Goal: Task Accomplishment & Management: Complete application form

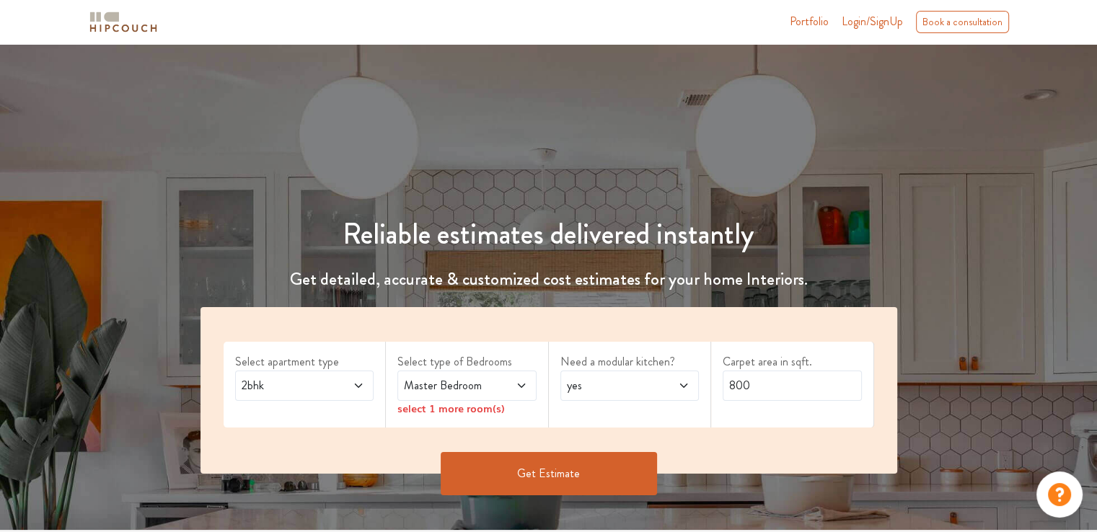
click at [346, 388] on span at bounding box center [349, 385] width 32 height 17
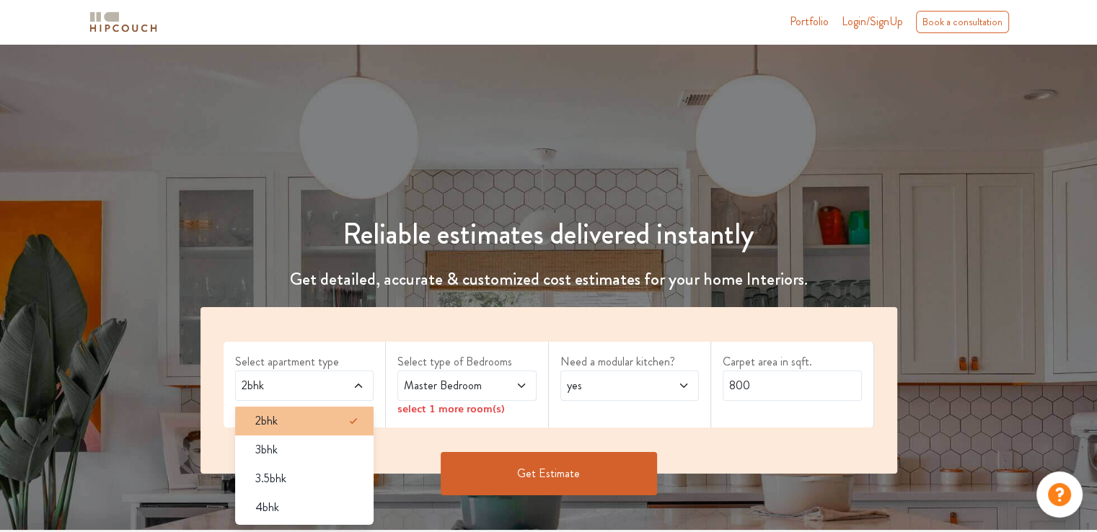
click at [283, 413] on div "2bhk" at bounding box center [309, 421] width 131 height 17
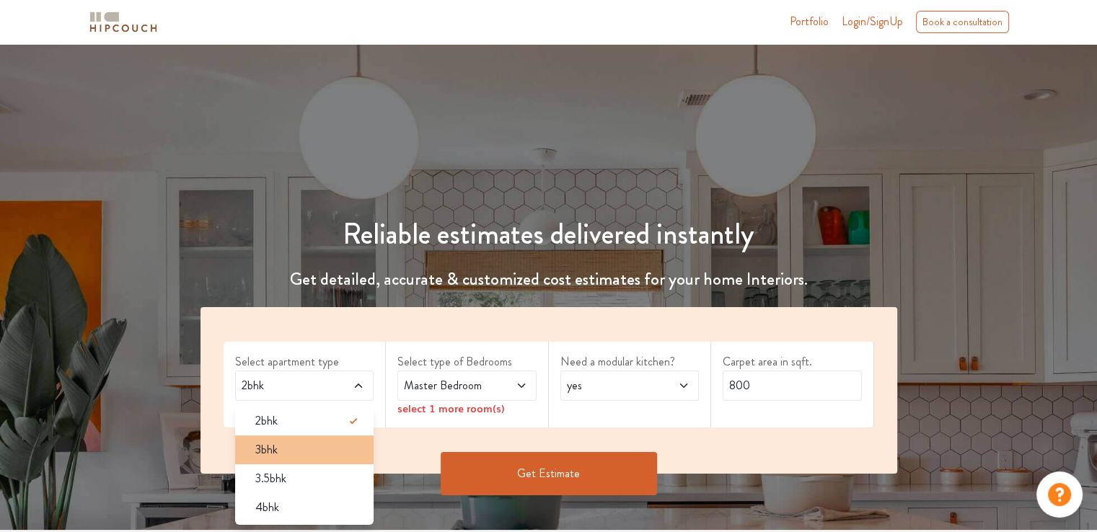
click at [283, 449] on div "3bhk" at bounding box center [309, 450] width 131 height 17
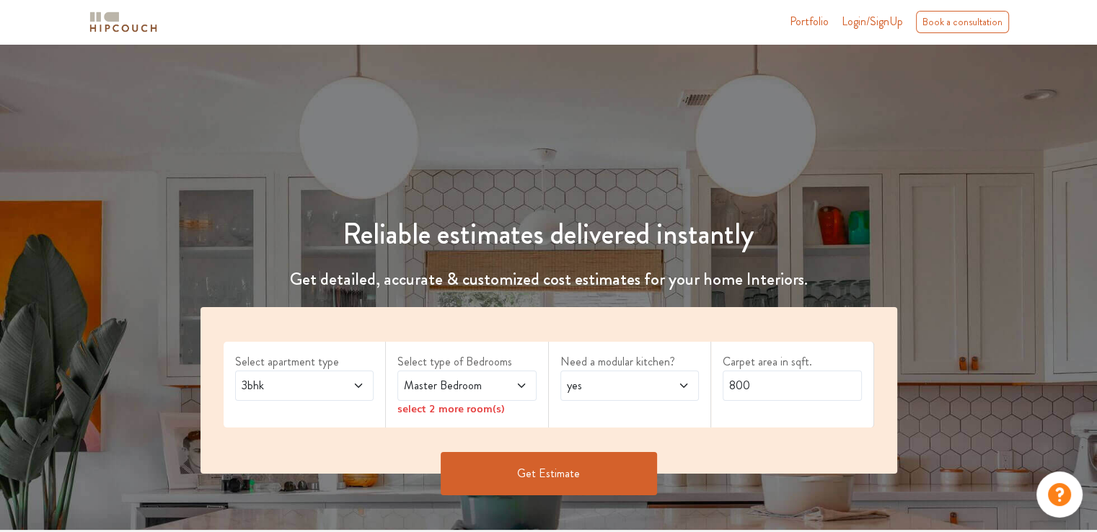
click at [311, 392] on span "3bhk" at bounding box center [286, 385] width 95 height 17
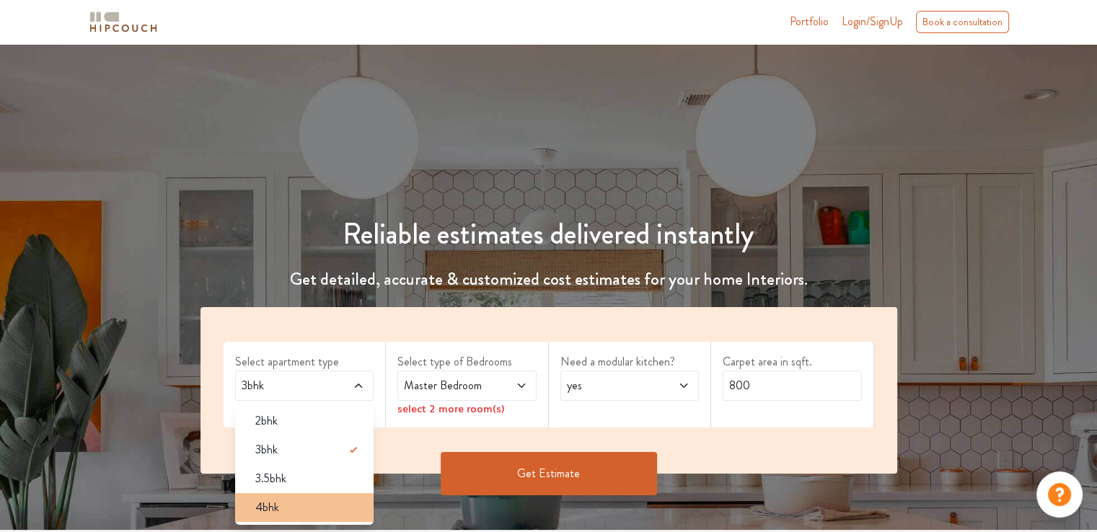
click at [289, 506] on div "4bhk" at bounding box center [309, 507] width 131 height 17
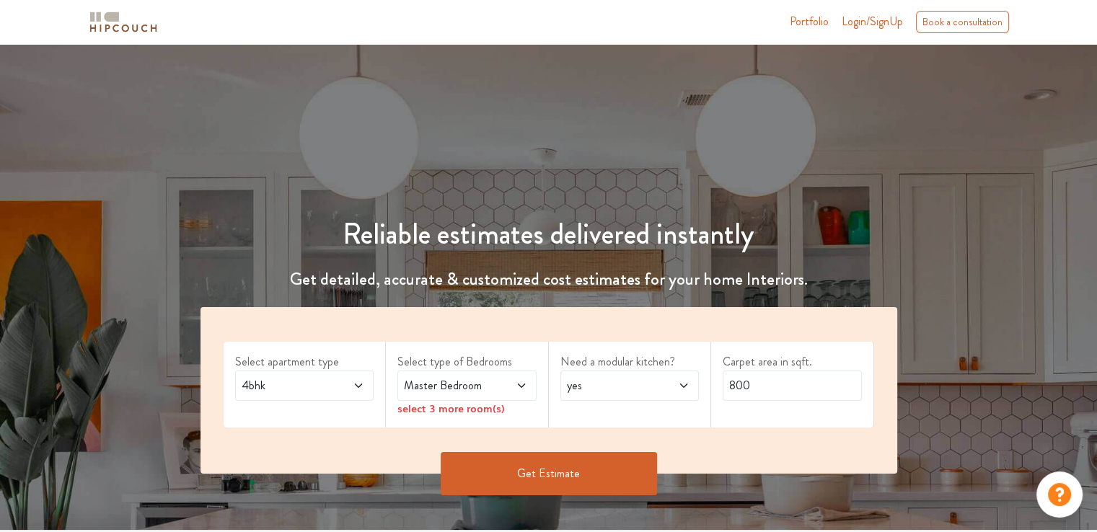
click at [496, 387] on span at bounding box center [512, 385] width 32 height 17
click at [693, 385] on div "yes" at bounding box center [630, 386] width 139 height 30
click at [640, 448] on div "no" at bounding box center [634, 450] width 131 height 17
drag, startPoint x: 773, startPoint y: 385, endPoint x: 722, endPoint y: 393, distance: 51.2
click at [723, 393] on input "800" at bounding box center [792, 386] width 139 height 30
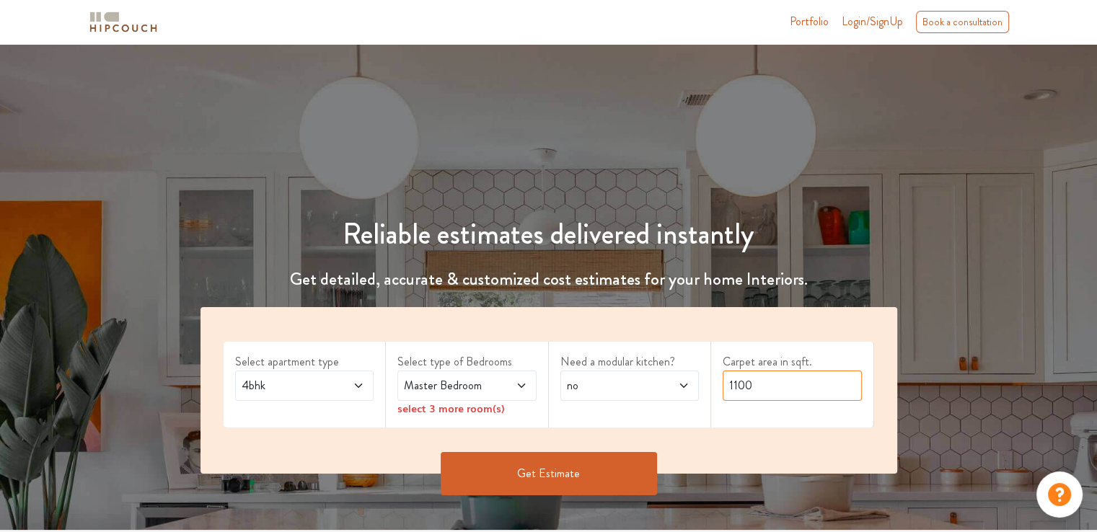
type input "1100"
click at [465, 393] on span "Master Bedroom" at bounding box center [448, 385] width 95 height 17
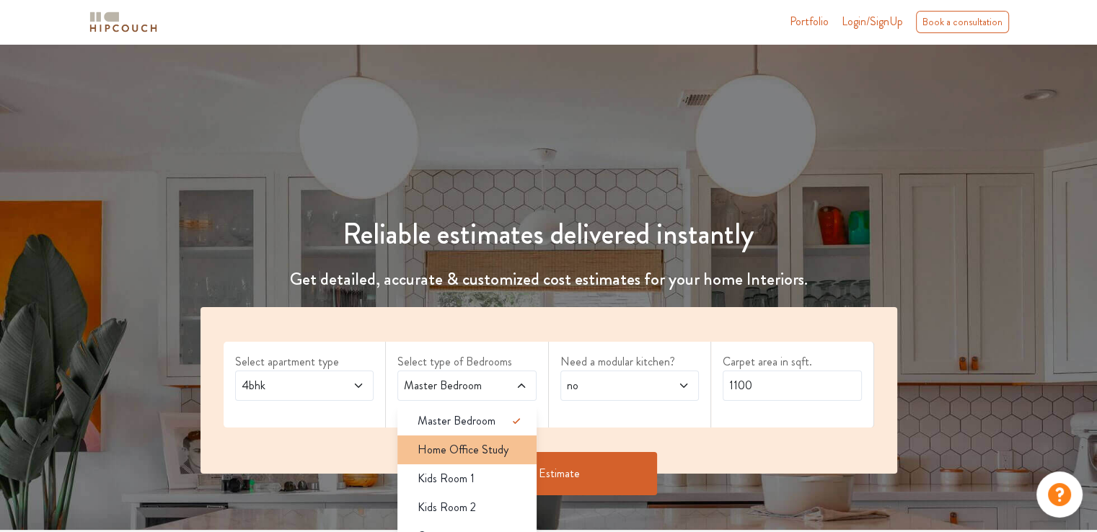
click at [460, 452] on span "Home Office Study" at bounding box center [463, 450] width 91 height 17
click at [612, 480] on button "Get Estimate" at bounding box center [549, 473] width 216 height 43
